Goal: Information Seeking & Learning: Learn about a topic

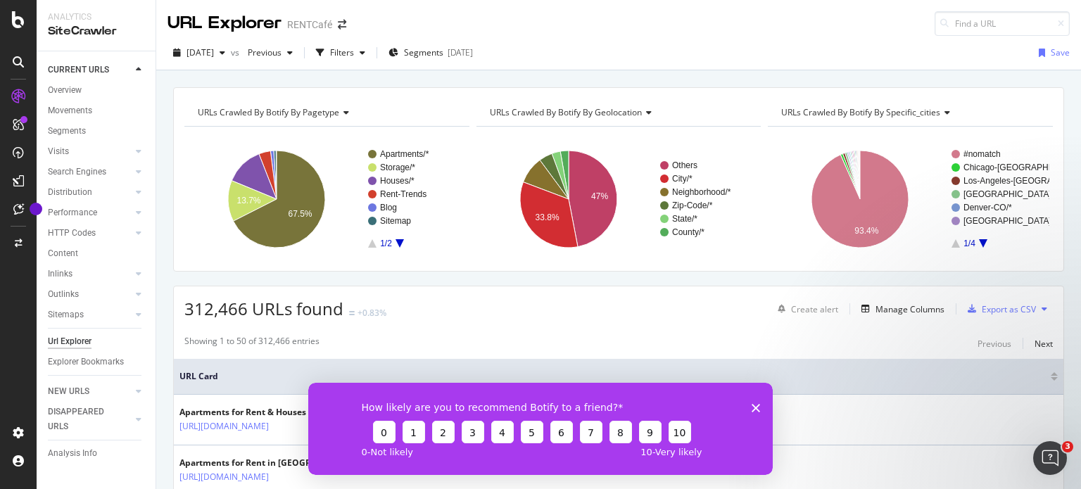
click at [757, 406] on polygon "Close survey" at bounding box center [756, 407] width 8 height 8
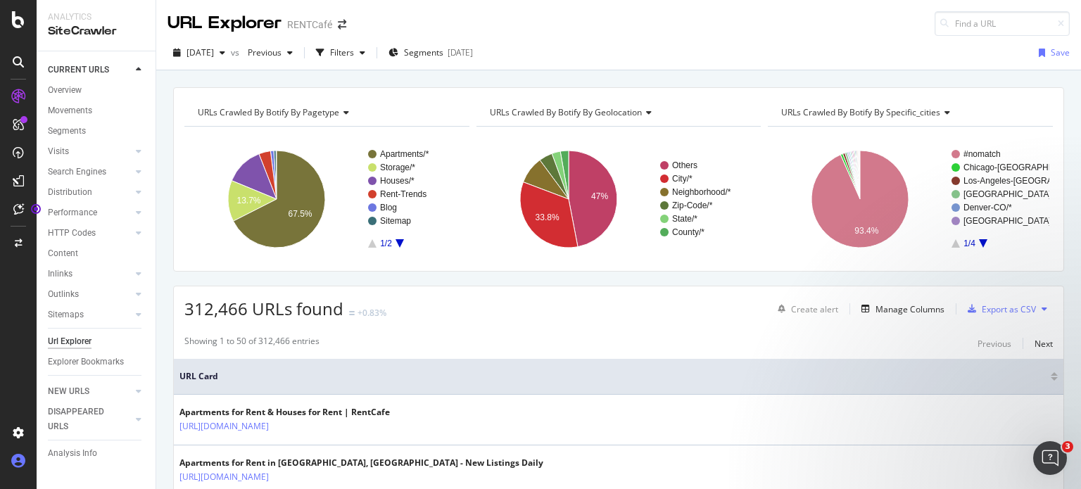
click at [15, 456] on icon at bounding box center [18, 461] width 14 height 14
click at [18, 462] on icon at bounding box center [18, 461] width 14 height 14
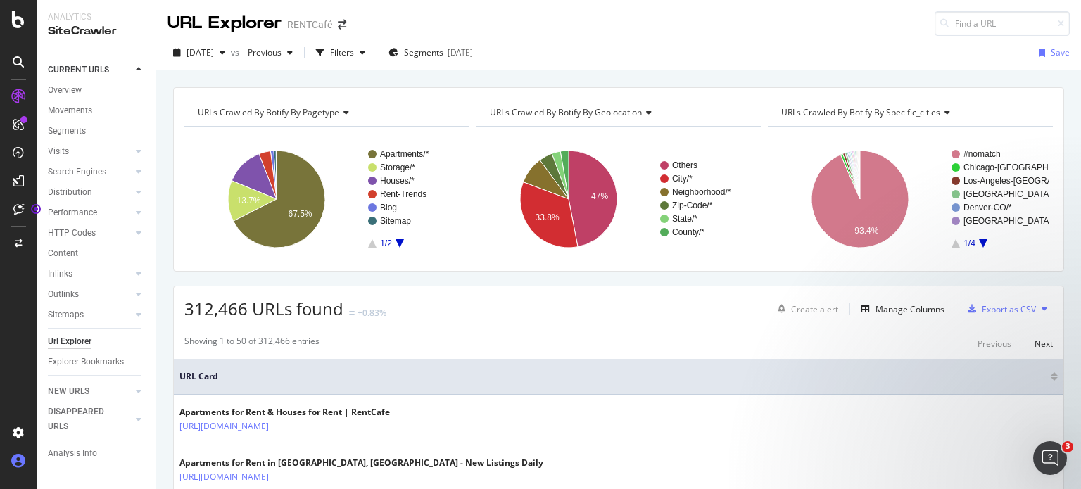
click at [18, 462] on icon at bounding box center [18, 461] width 14 height 14
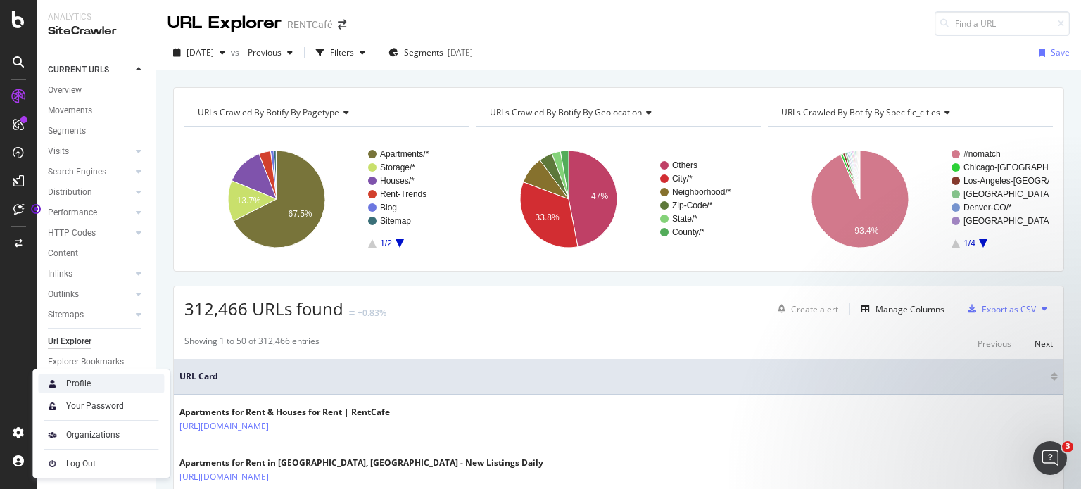
click at [112, 385] on div "Profile" at bounding box center [101, 384] width 126 height 20
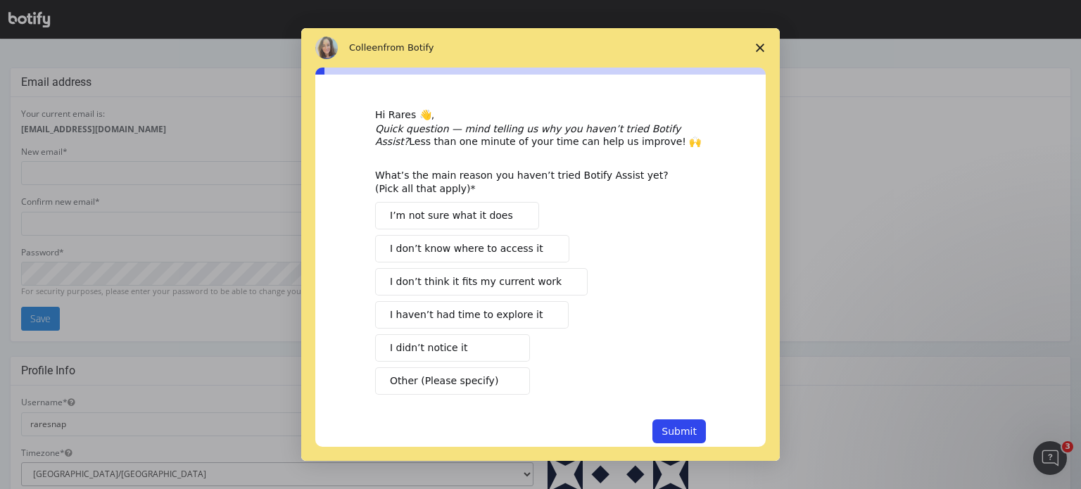
click at [761, 37] on span "Close survey" at bounding box center [759, 47] width 39 height 39
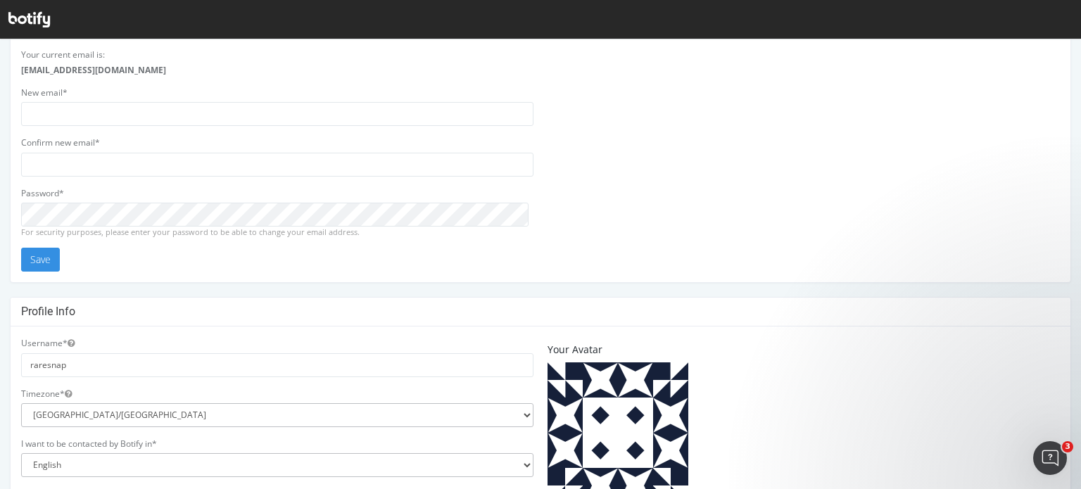
scroll to position [141, 0]
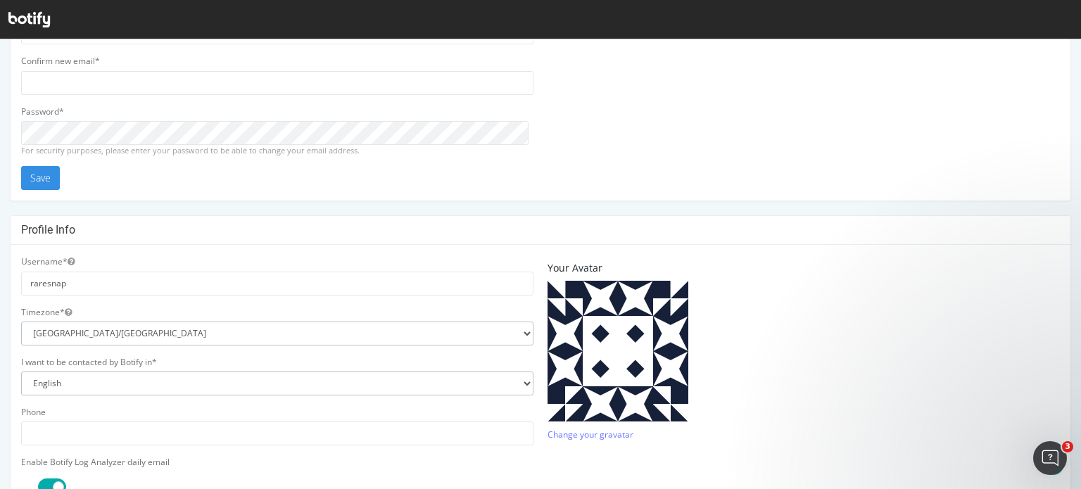
click at [85, 337] on select "[GEOGRAPHIC_DATA]/[GEOGRAPHIC_DATA] [GEOGRAPHIC_DATA]/[GEOGRAPHIC_DATA] [GEOGRA…" at bounding box center [277, 334] width 512 height 24
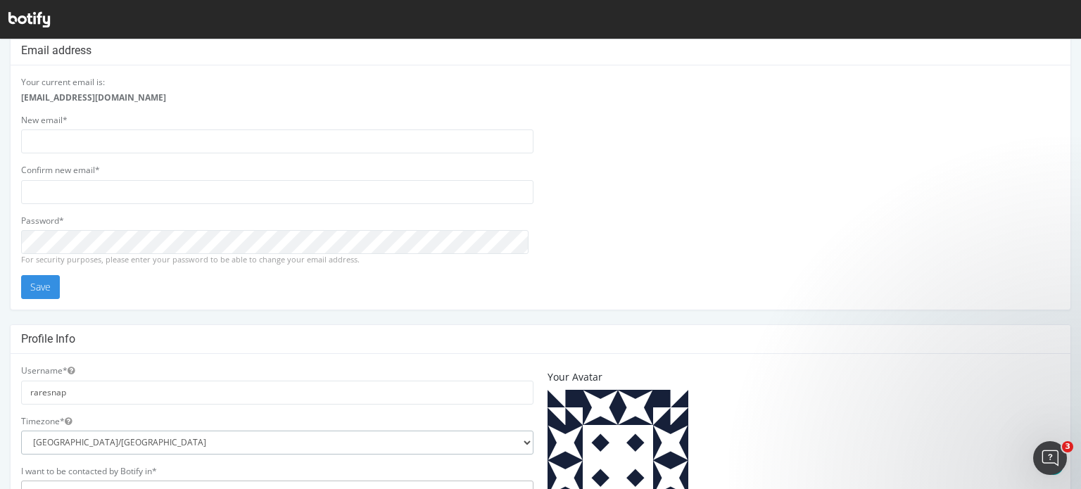
scroll to position [11, 0]
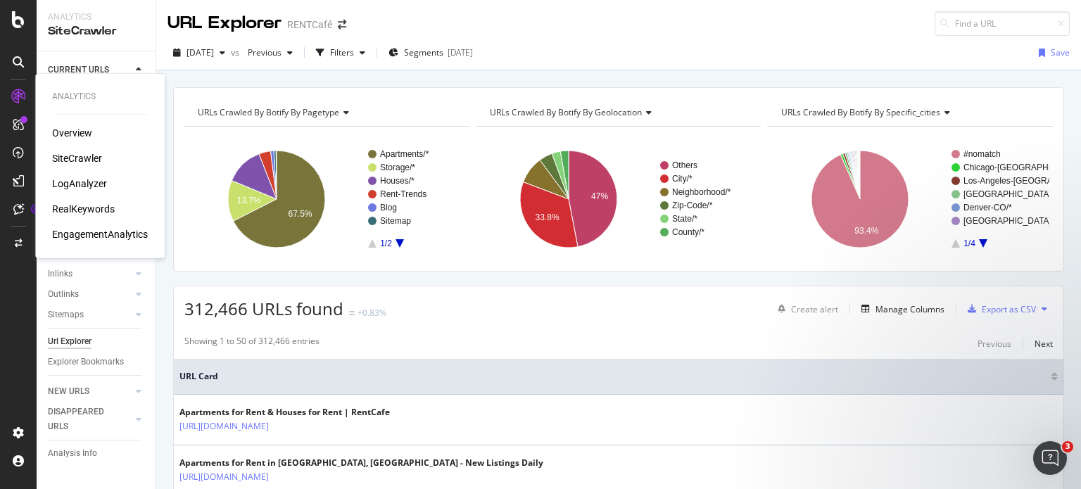
click at [76, 213] on div "RealKeywords" at bounding box center [83, 209] width 63 height 14
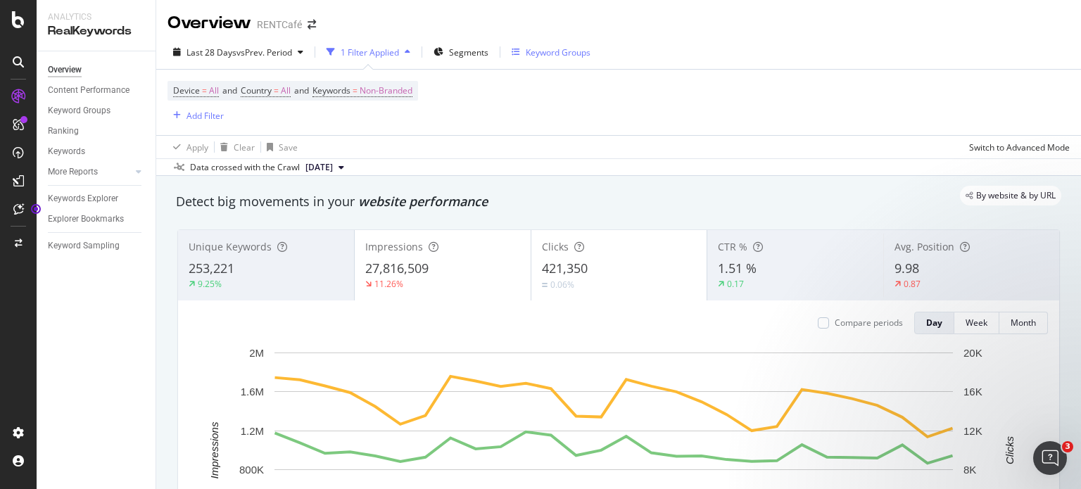
click at [545, 52] on div "Keyword Groups" at bounding box center [558, 52] width 65 height 12
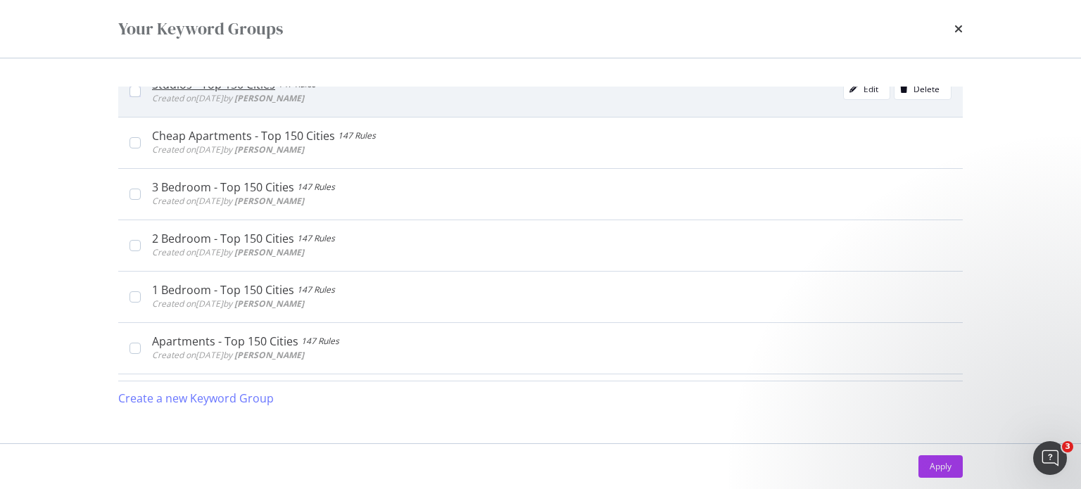
scroll to position [211, 0]
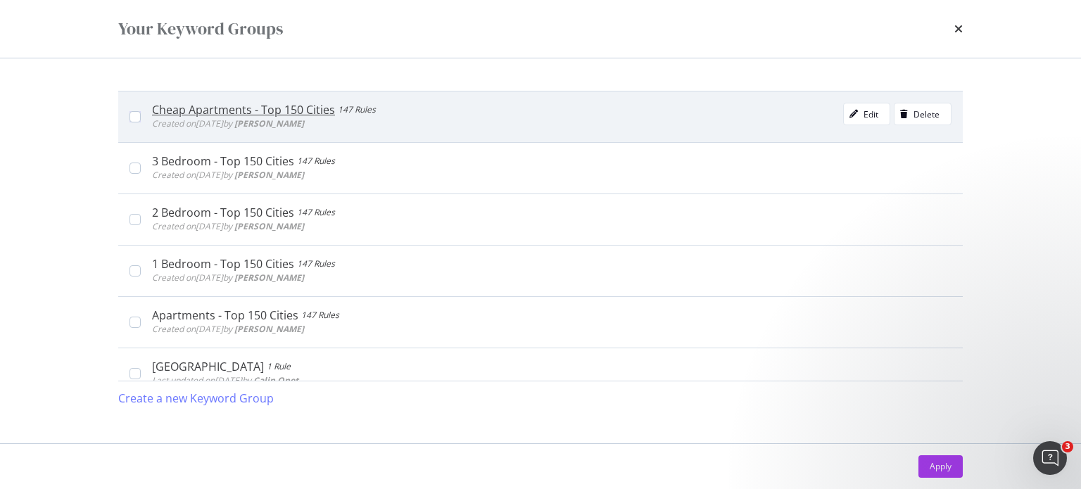
click at [236, 113] on div "Cheap Apartments - Top 150 Cities" at bounding box center [243, 110] width 183 height 14
click at [236, 108] on div "Cheap Apartments - Top 150 Cities" at bounding box center [247, 110] width 191 height 14
click at [141, 115] on div "Cheap Apartments - Top 150 Cities 147 Rules Created on [DATE] by [PERSON_NAME]" at bounding box center [546, 117] width 811 height 28
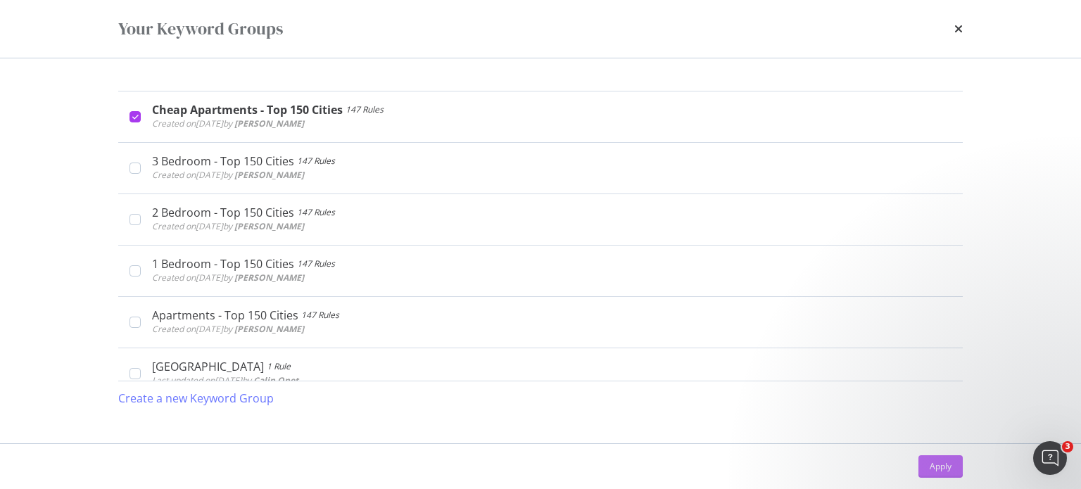
click at [934, 461] on div "Apply" at bounding box center [941, 466] width 22 height 12
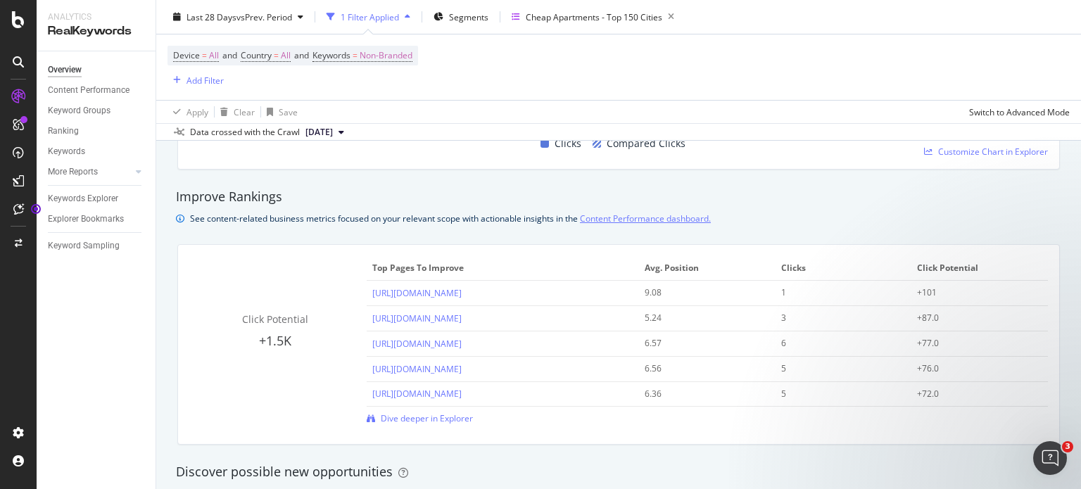
scroll to position [915, 0]
click at [60, 149] on div "Keywords" at bounding box center [66, 151] width 37 height 15
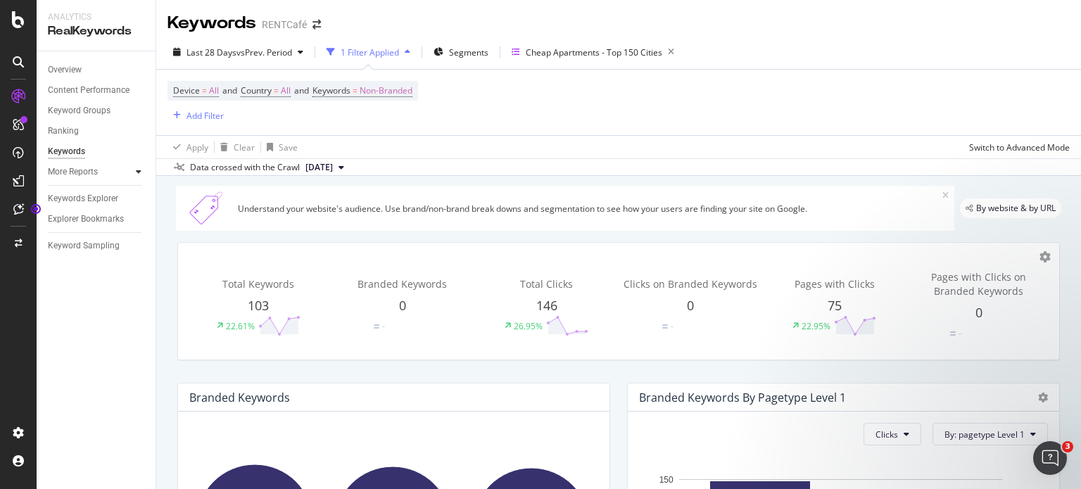
click at [137, 175] on icon at bounding box center [139, 171] width 6 height 8
click at [79, 127] on link "Ranking" at bounding box center [97, 131] width 98 height 15
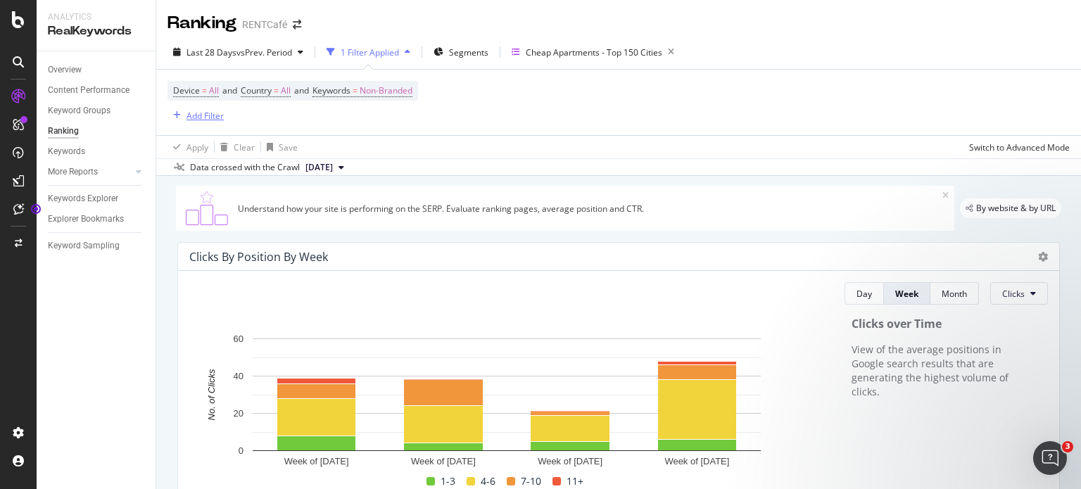
click at [194, 115] on div "Add Filter" at bounding box center [204, 116] width 37 height 12
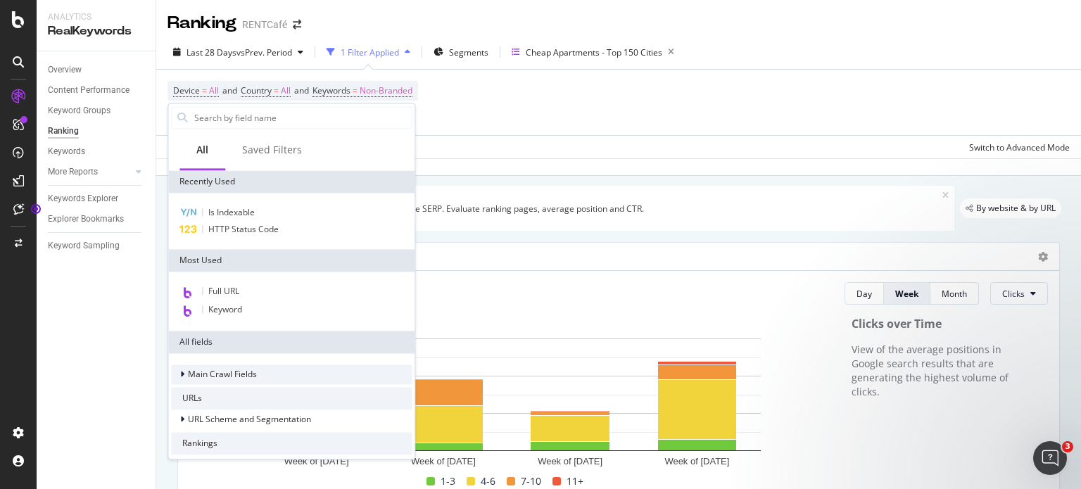
click at [207, 371] on span "Main Crawl Fields" at bounding box center [222, 375] width 69 height 12
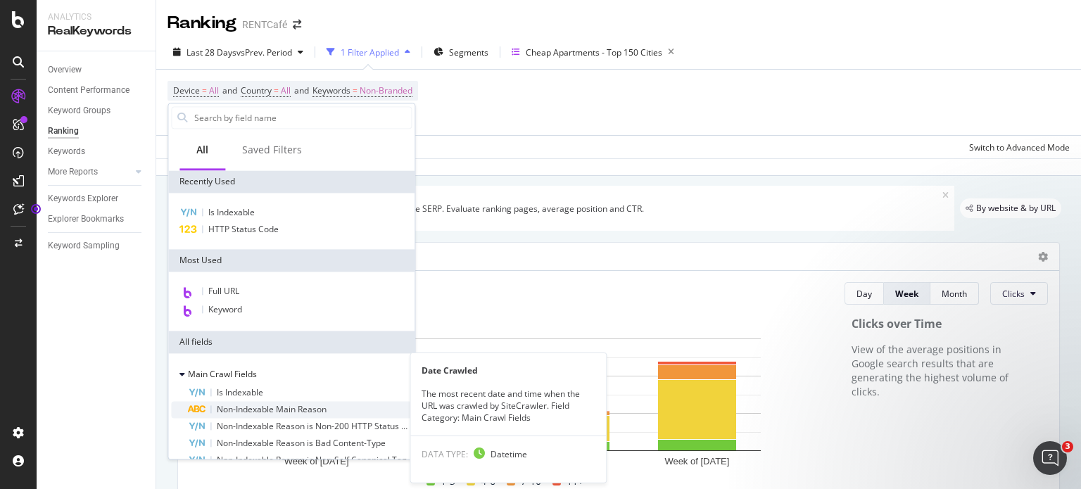
scroll to position [211, 0]
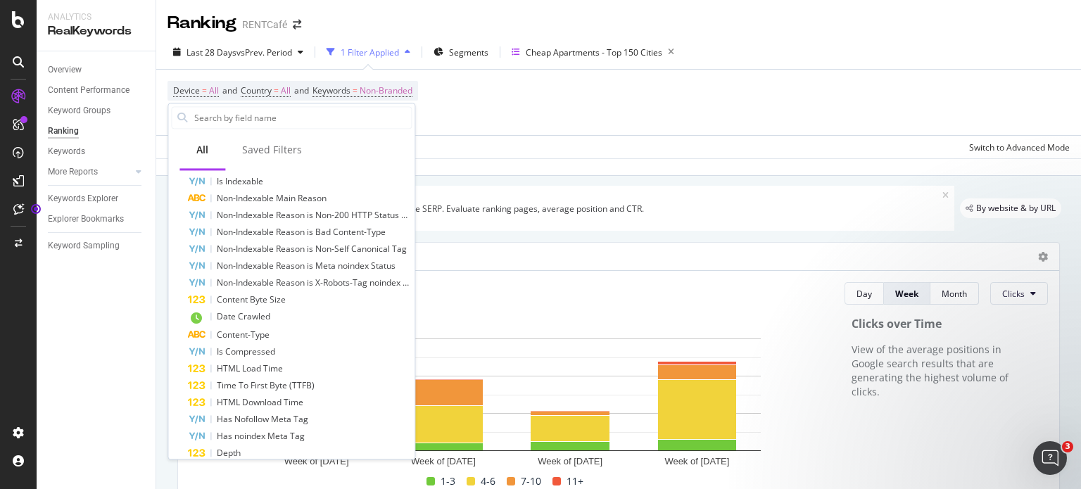
click at [99, 353] on div "Overview Content Performance Keyword Groups Ranking Keywords More Reports Count…" at bounding box center [96, 270] width 119 height 438
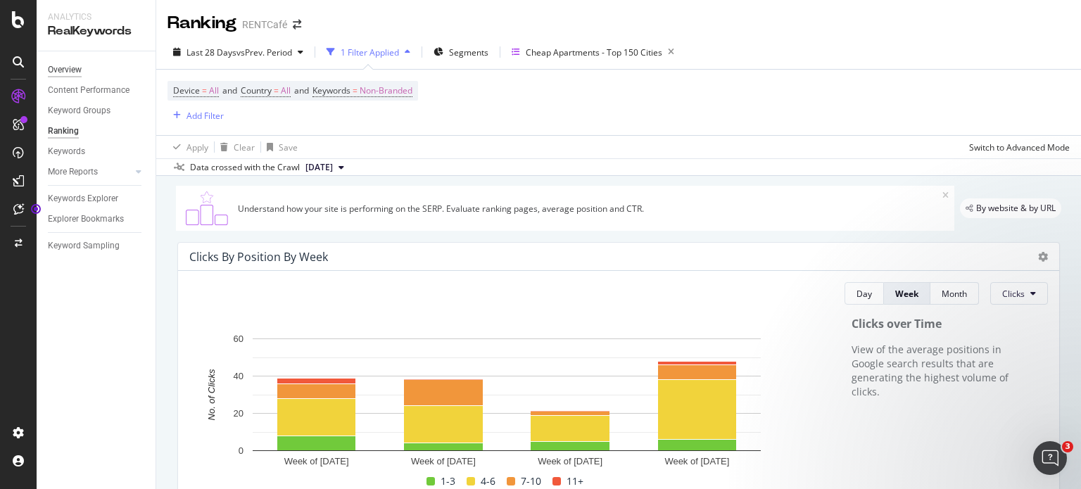
click at [76, 68] on div "Overview" at bounding box center [65, 70] width 34 height 15
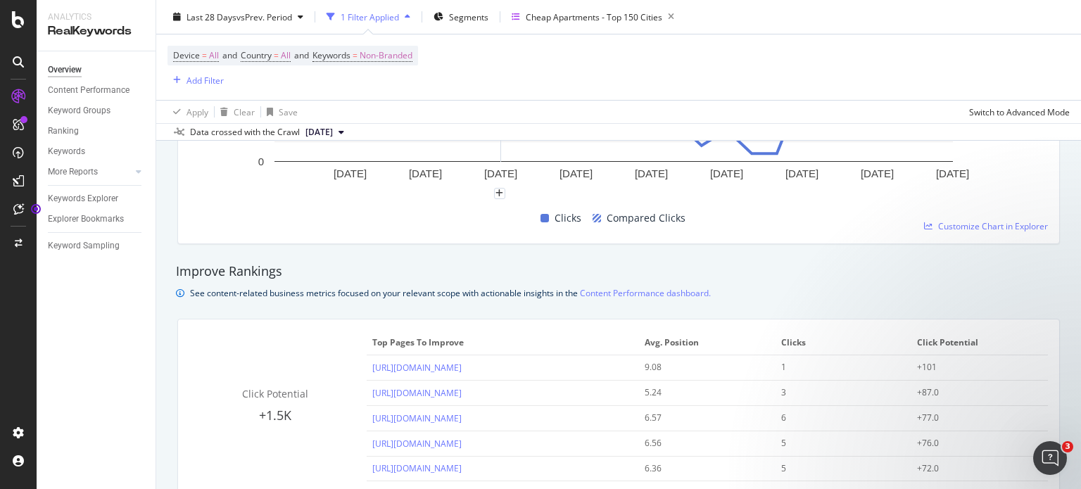
scroll to position [915, 0]
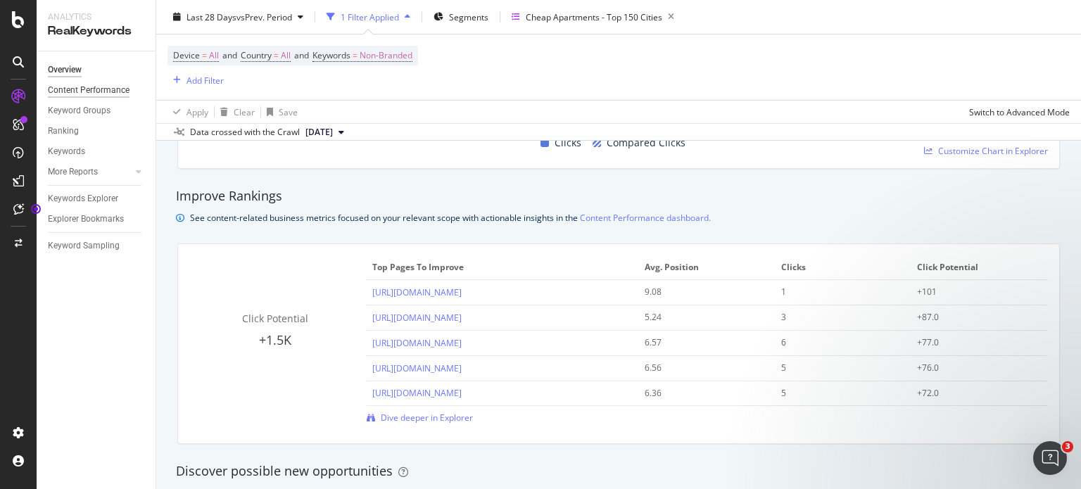
click at [80, 84] on div "Content Performance" at bounding box center [89, 90] width 82 height 15
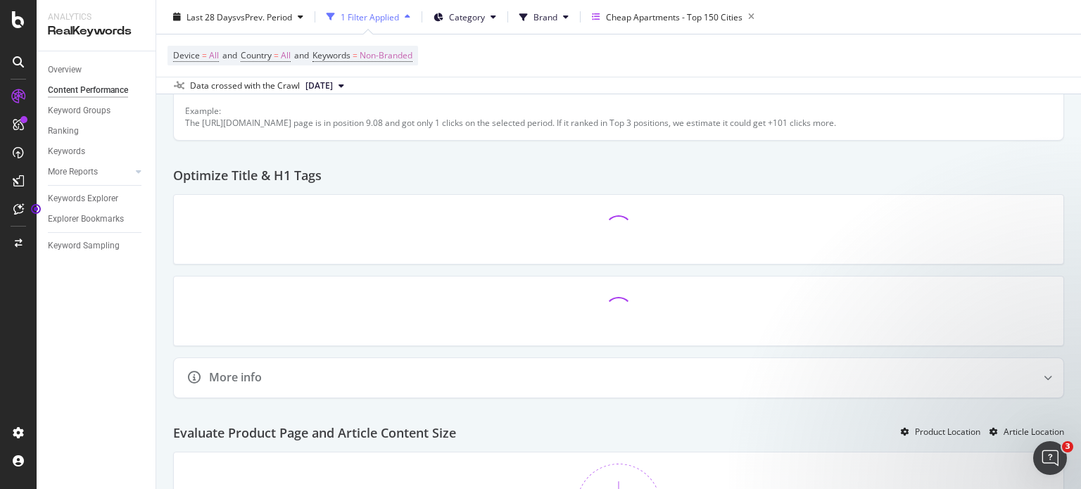
scroll to position [633, 0]
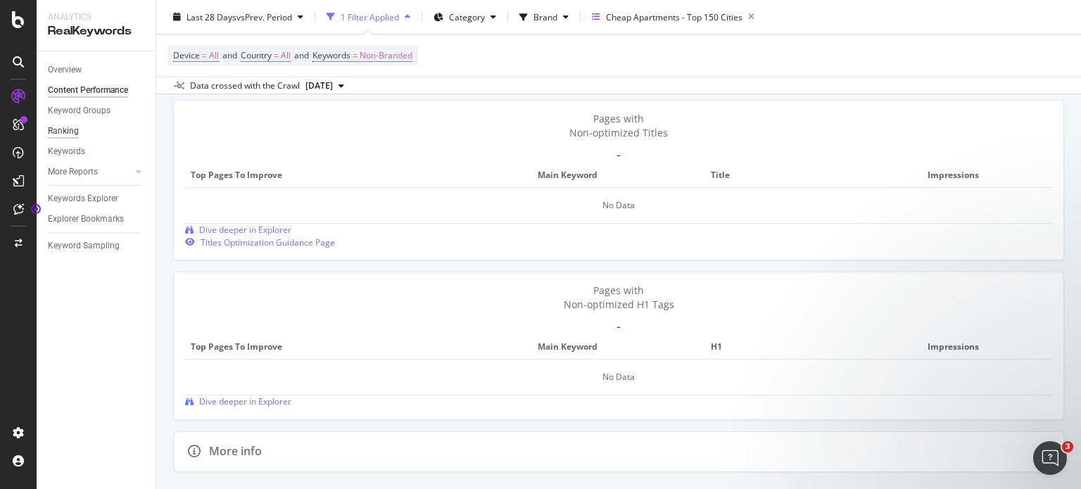
click at [70, 134] on div "Ranking" at bounding box center [63, 131] width 31 height 15
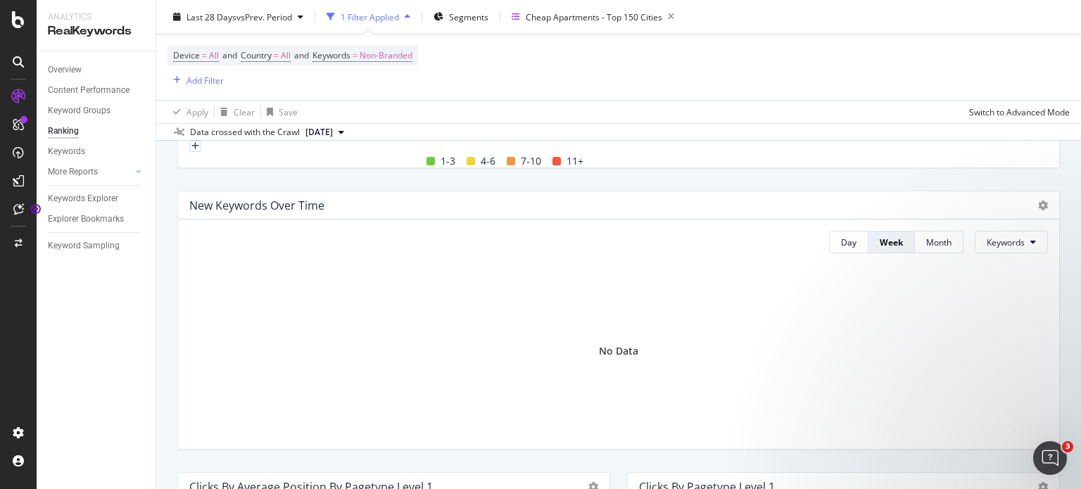
scroll to position [352, 0]
